Goal: Task Accomplishment & Management: Manage account settings

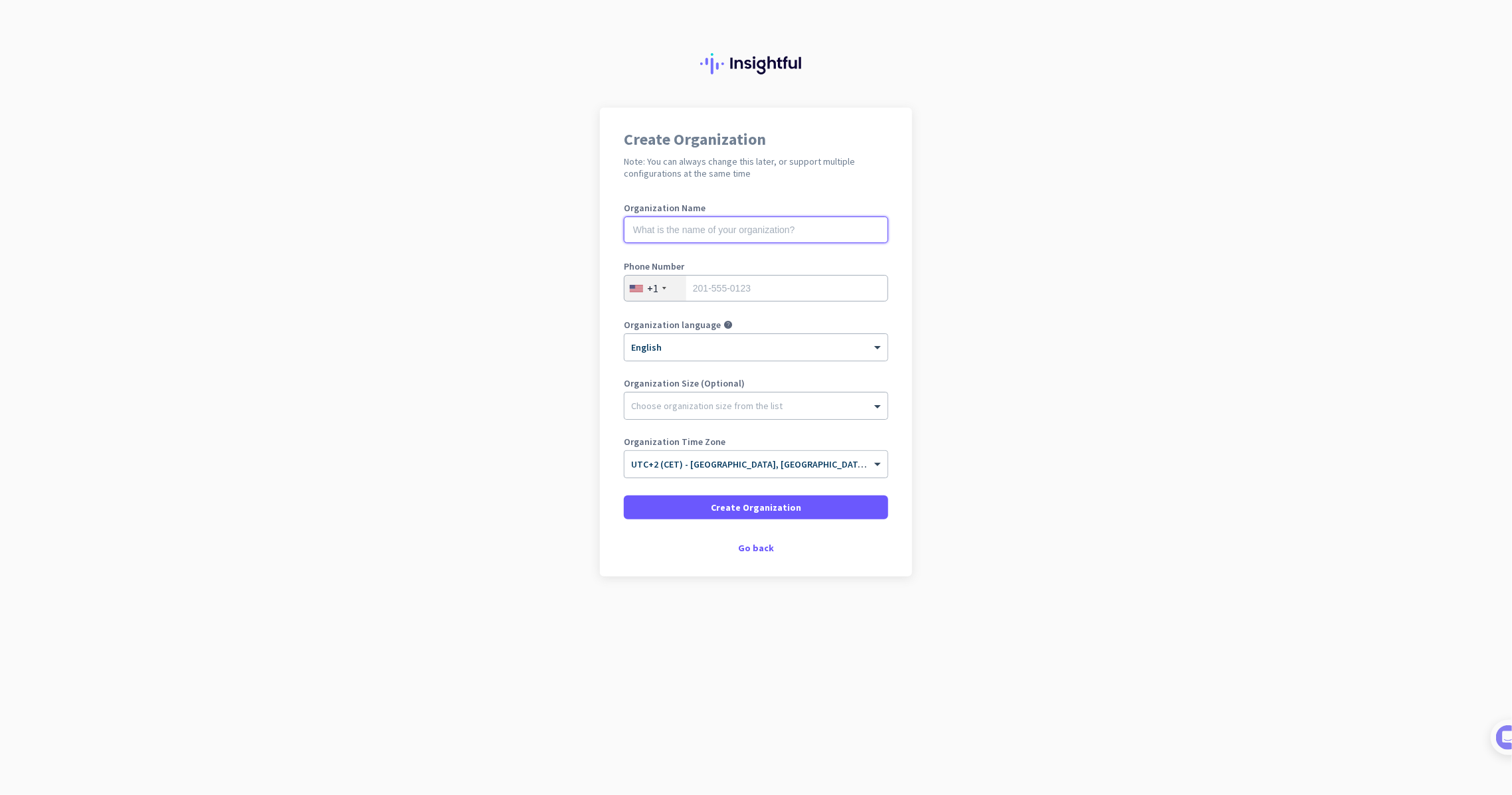
click at [698, 226] on input "text" at bounding box center [756, 230] width 265 height 26
click at [624, 495] on button "Create Organization" at bounding box center [756, 507] width 265 height 24
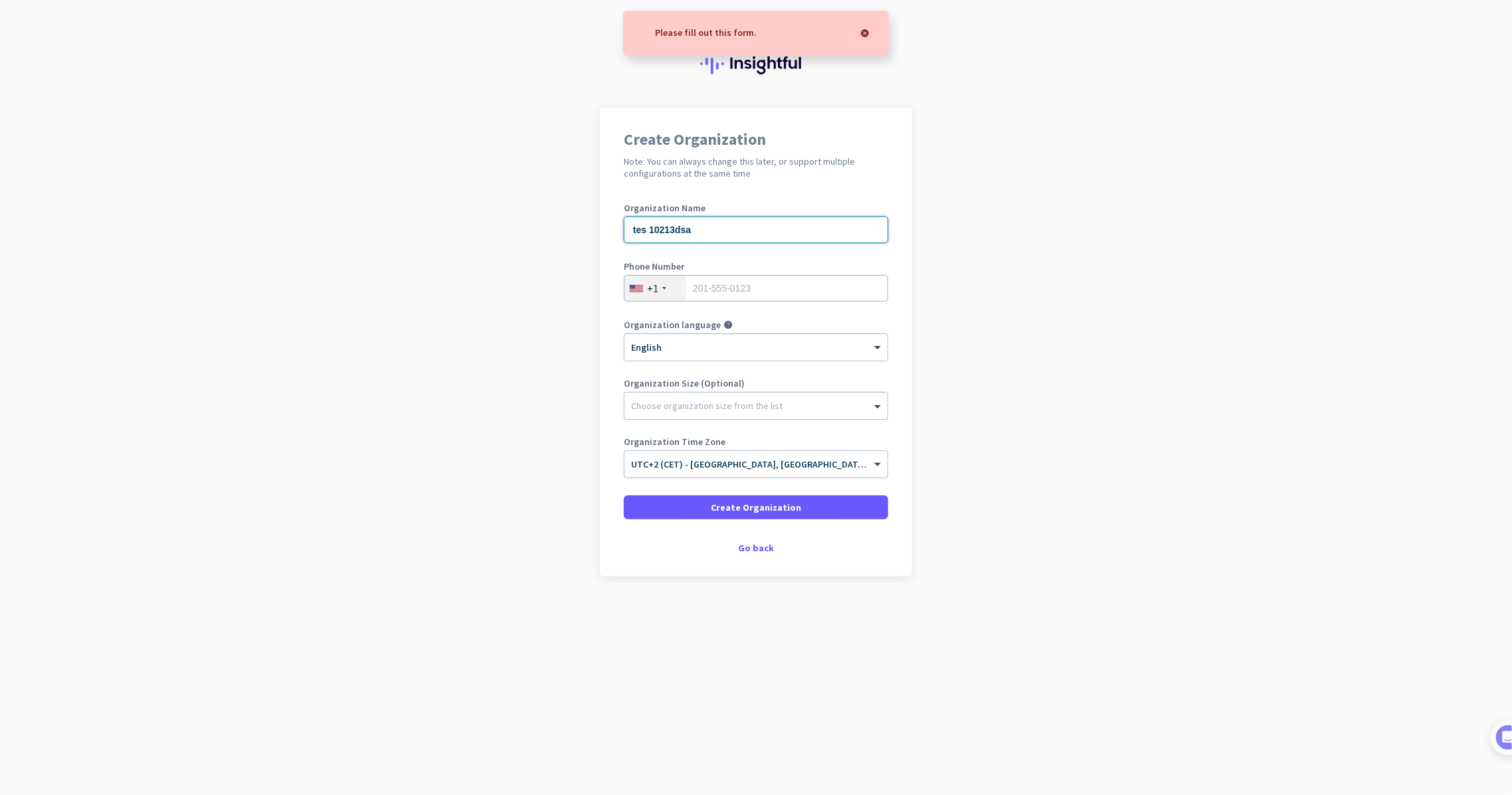
type input "tes 10213dsa"
type input "2015550123"
click at [662, 484] on div "Organization Time Zone × UTC+2 (CET) - [GEOGRAPHIC_DATA], [GEOGRAPHIC_DATA], [G…" at bounding box center [756, 464] width 265 height 53
click at [663, 495] on span at bounding box center [756, 507] width 265 height 32
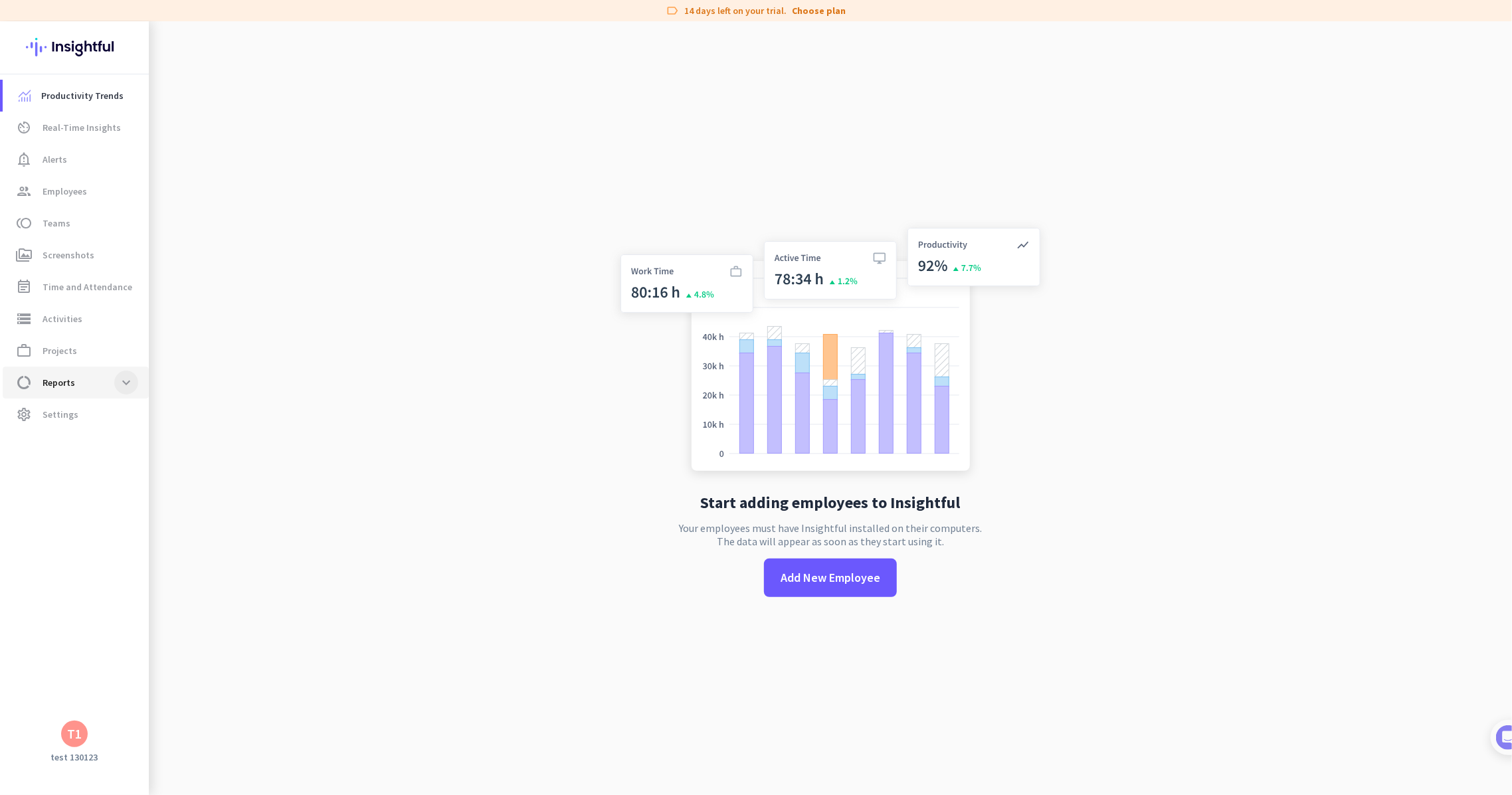
click at [138, 391] on link "data_usage Reports expand_more" at bounding box center [76, 383] width 146 height 32
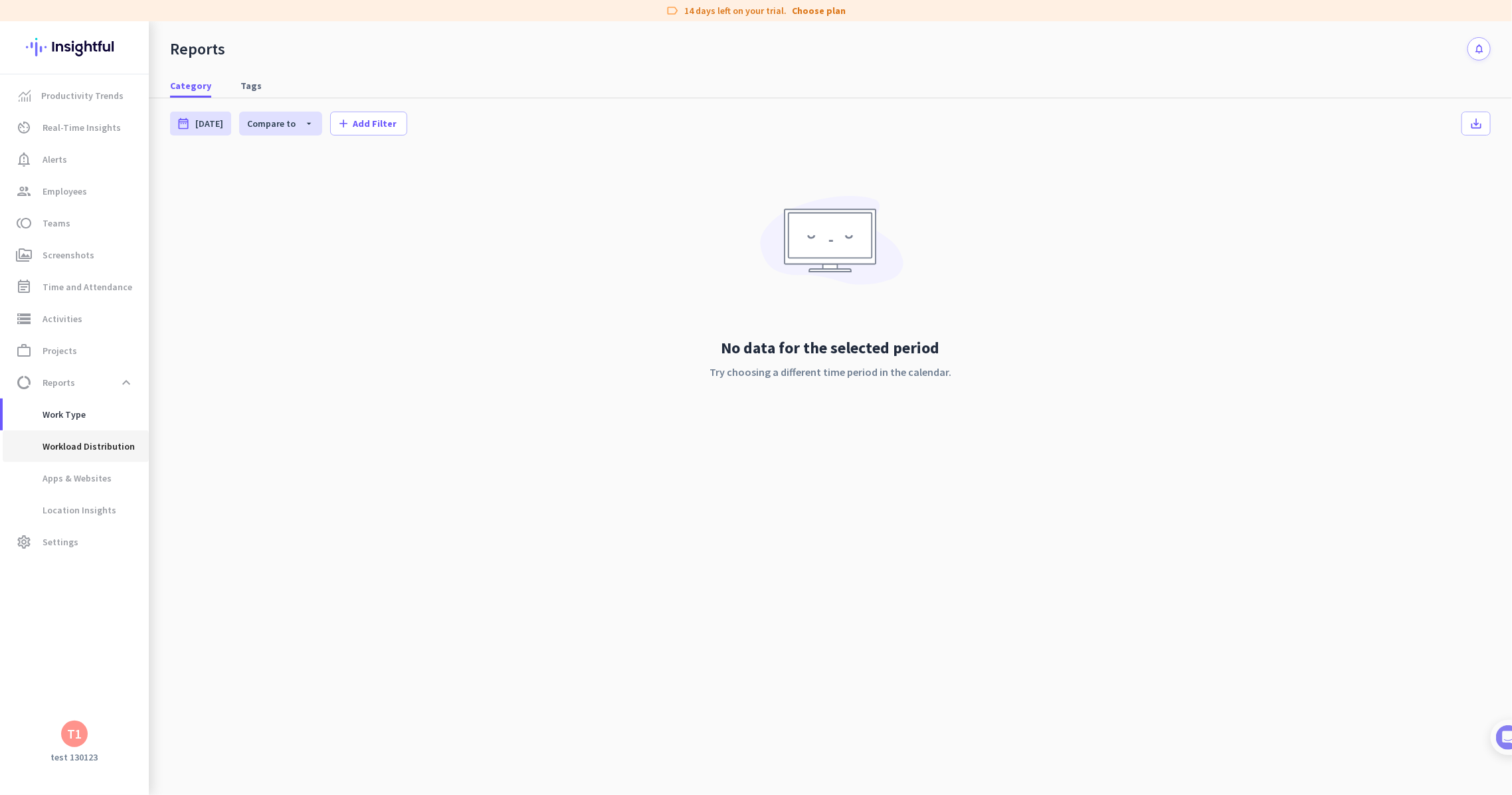
click at [100, 450] on span "Workload Distribution" at bounding box center [74, 447] width 122 height 32
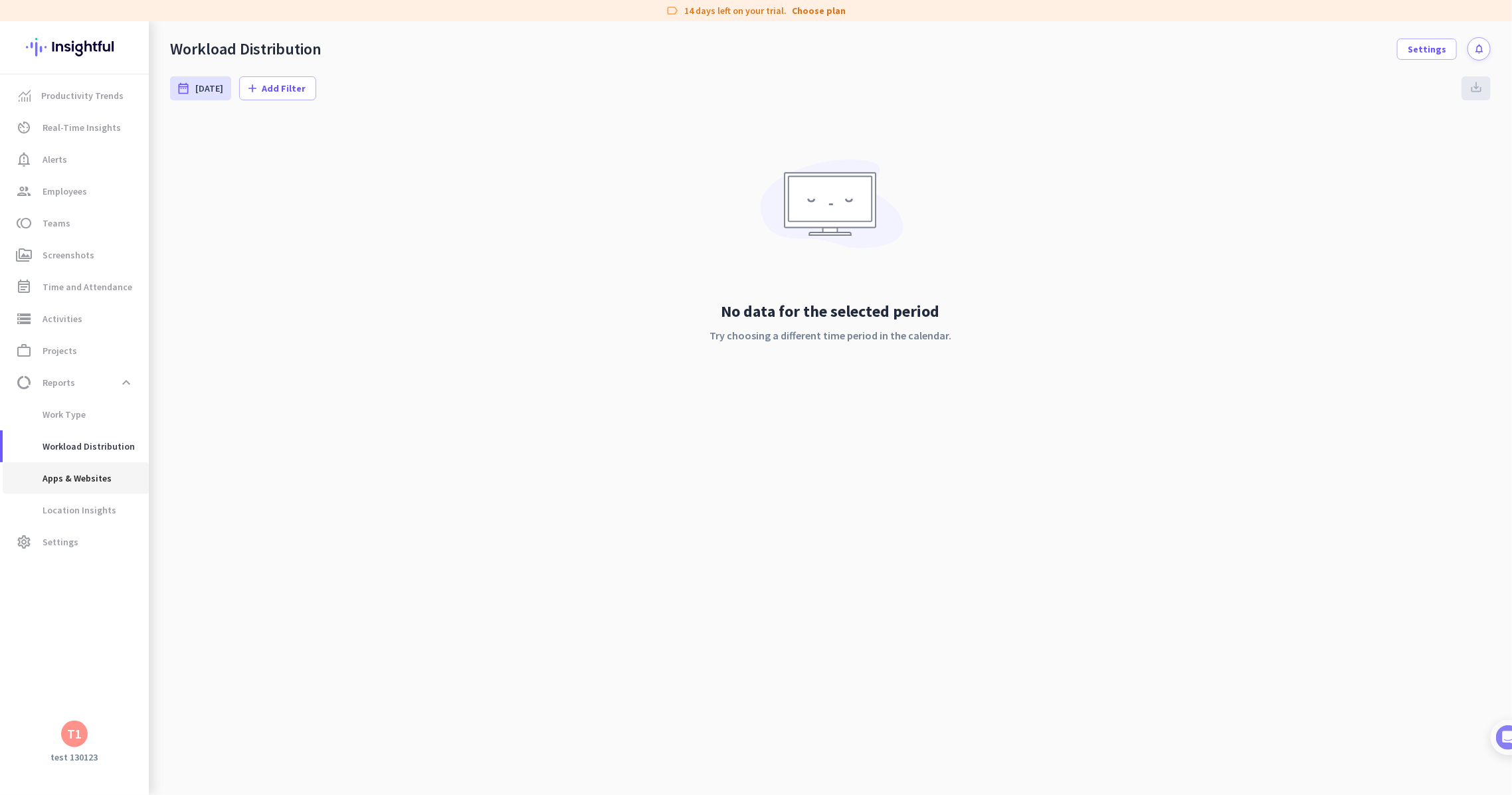
click at [90, 475] on span "Apps & Websites" at bounding box center [62, 478] width 98 height 32
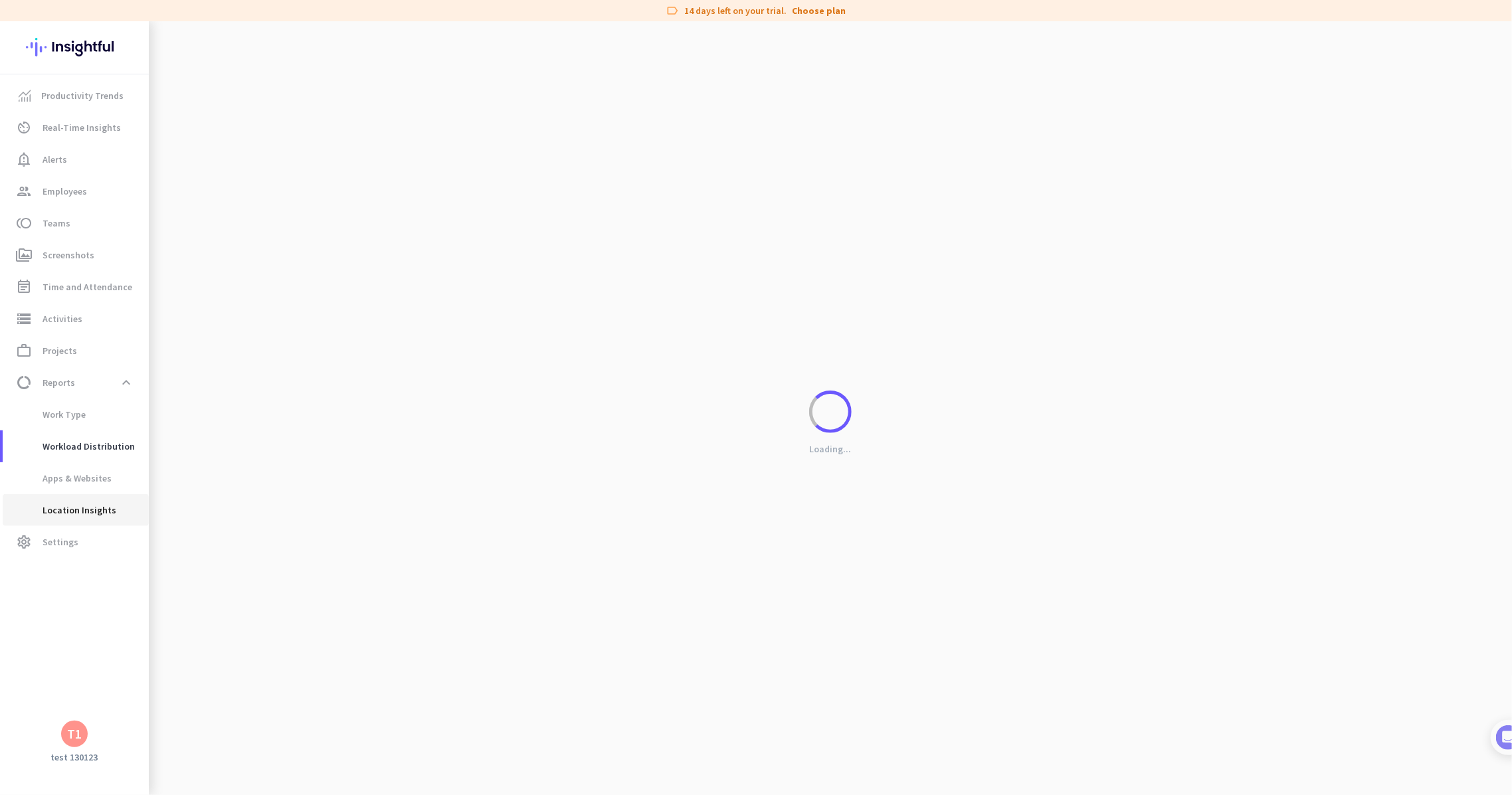
click at [90, 505] on span "Location Insights" at bounding box center [65, 510] width 103 height 32
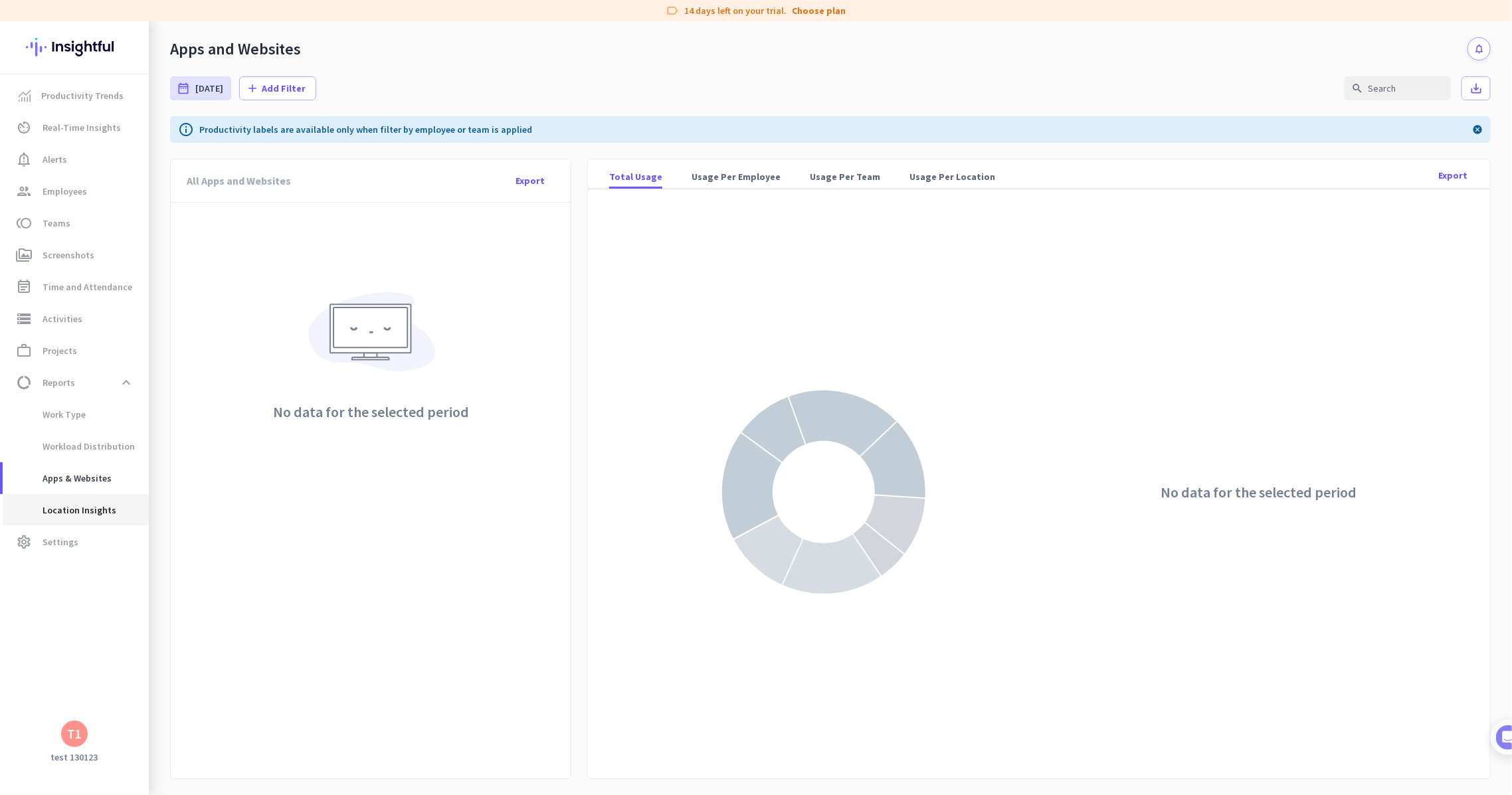
type input "[DATE] - [DATE]"
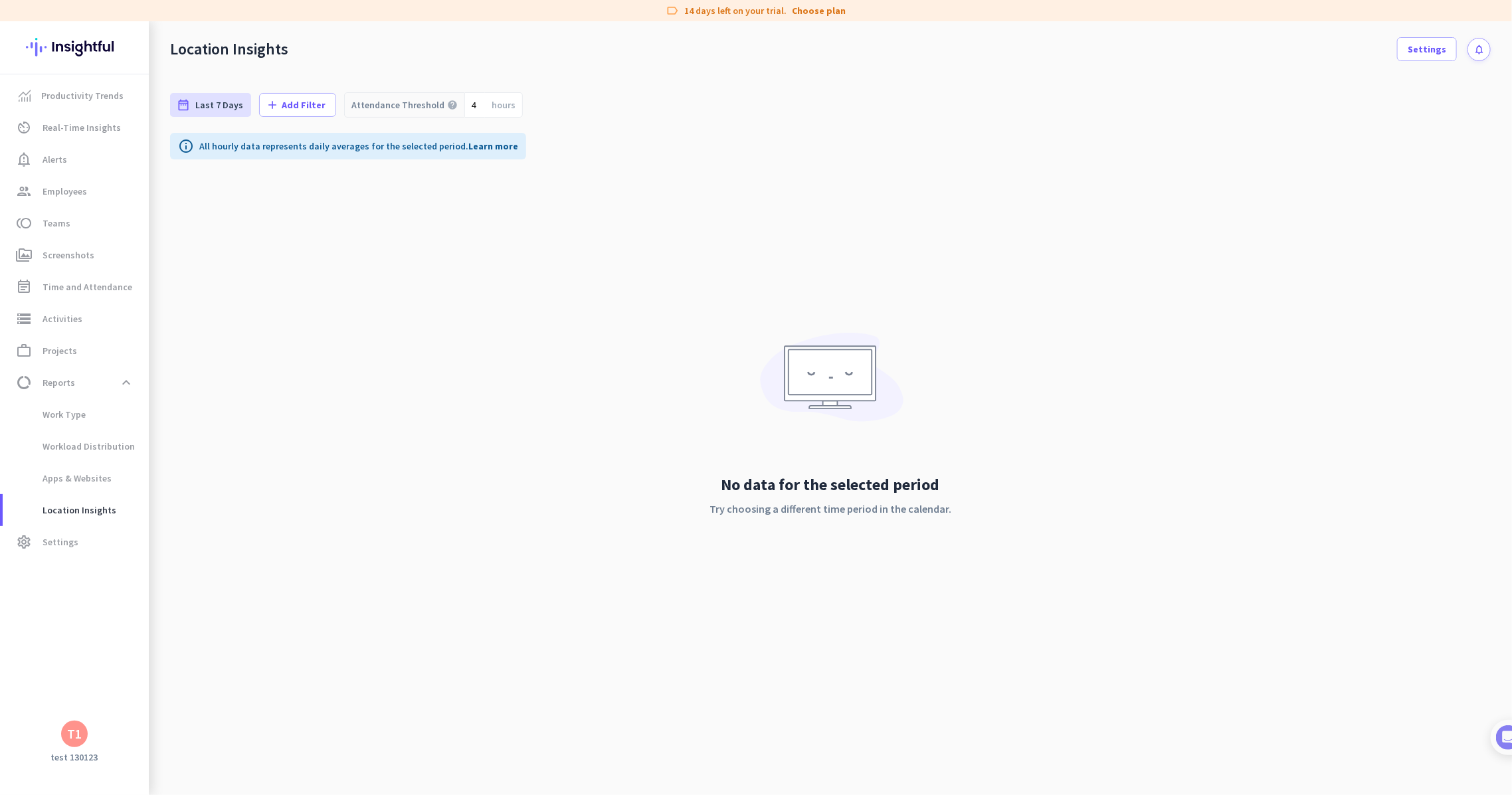
click at [84, 733] on div "T1" at bounding box center [74, 734] width 26 height 26
click at [104, 709] on span "Sign out" at bounding box center [145, 709] width 101 height 24
